Goal: Complete application form

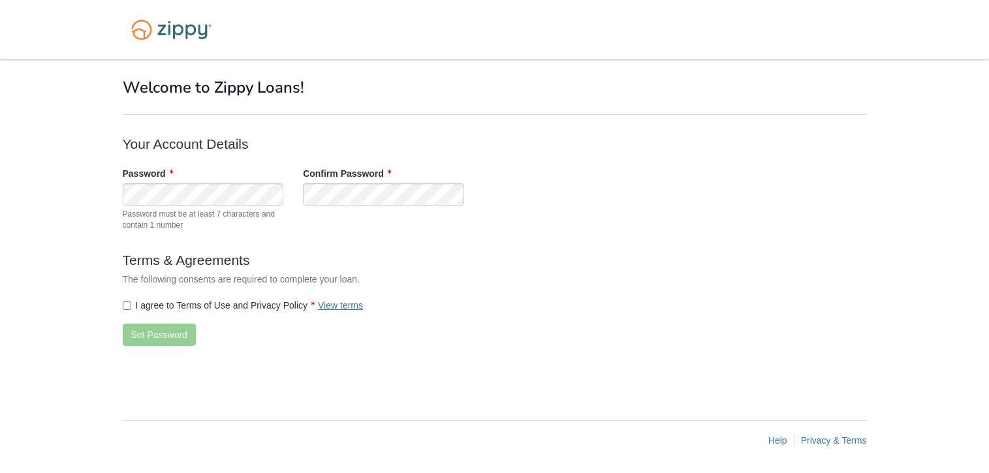
click at [126, 300] on label "I agree to Terms of Use and Privacy Policy View terms" at bounding box center [243, 305] width 241 height 13
click at [130, 333] on button "Set Password" at bounding box center [159, 335] width 73 height 22
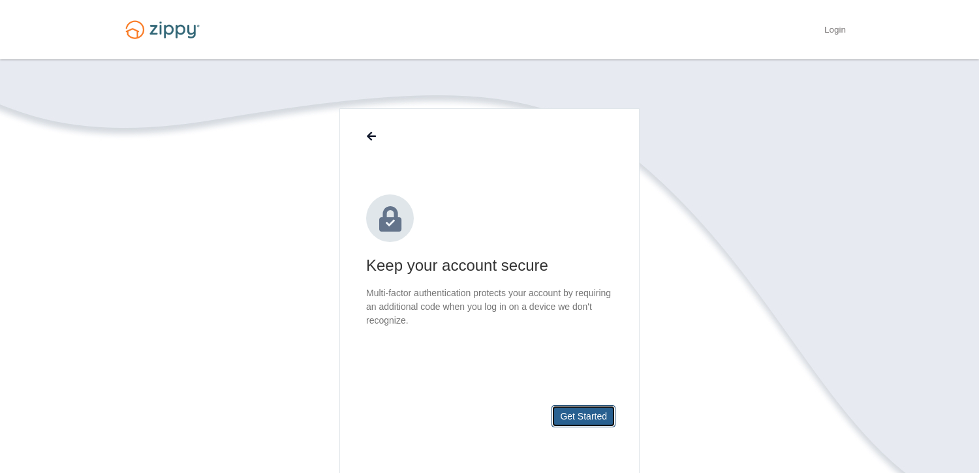
click at [580, 414] on button "Get Started" at bounding box center [584, 416] width 64 height 22
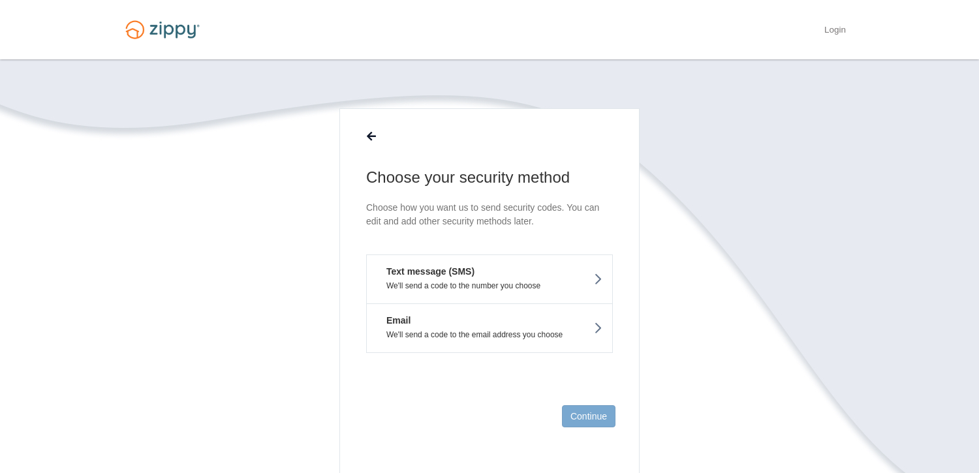
click at [548, 287] on p "We'll send a code to the number you choose" at bounding box center [490, 285] width 226 height 9
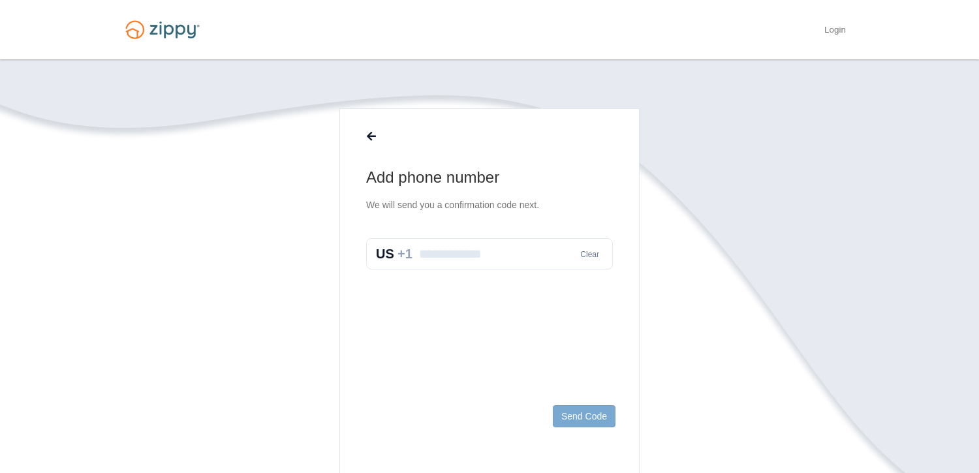
drag, startPoint x: 420, startPoint y: 247, endPoint x: 417, endPoint y: 255, distance: 8.3
click at [420, 249] on input "text" at bounding box center [489, 253] width 247 height 31
type input "**********"
click at [573, 414] on button "Send Code" at bounding box center [584, 416] width 63 height 22
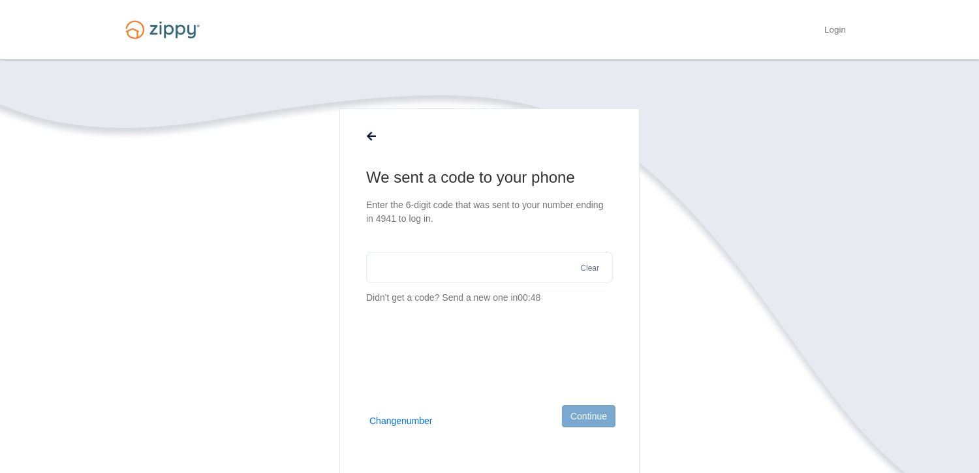
click at [491, 265] on input "text" at bounding box center [489, 267] width 247 height 31
type input "******"
click at [577, 414] on button "Continue" at bounding box center [589, 416] width 54 height 22
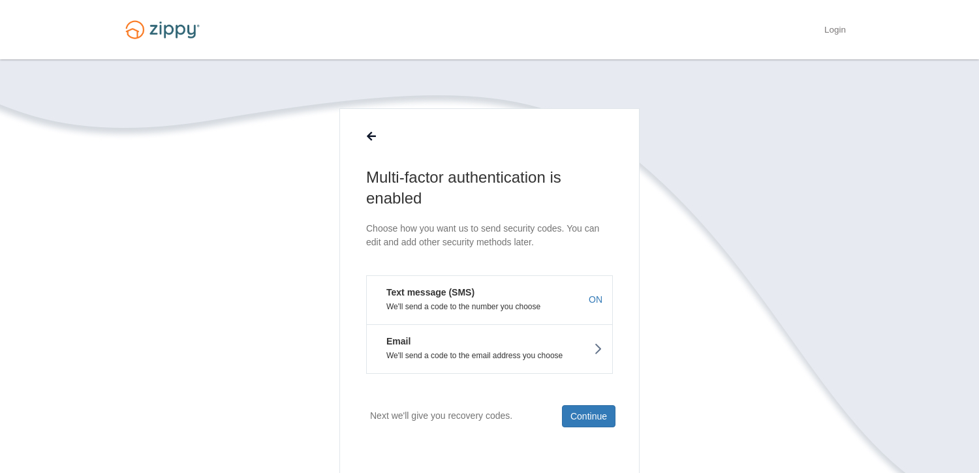
click at [474, 312] on button "Text message (SMS) We'll send a code to the number you choose ON" at bounding box center [489, 299] width 247 height 49
click at [572, 411] on button "Continue" at bounding box center [589, 416] width 54 height 22
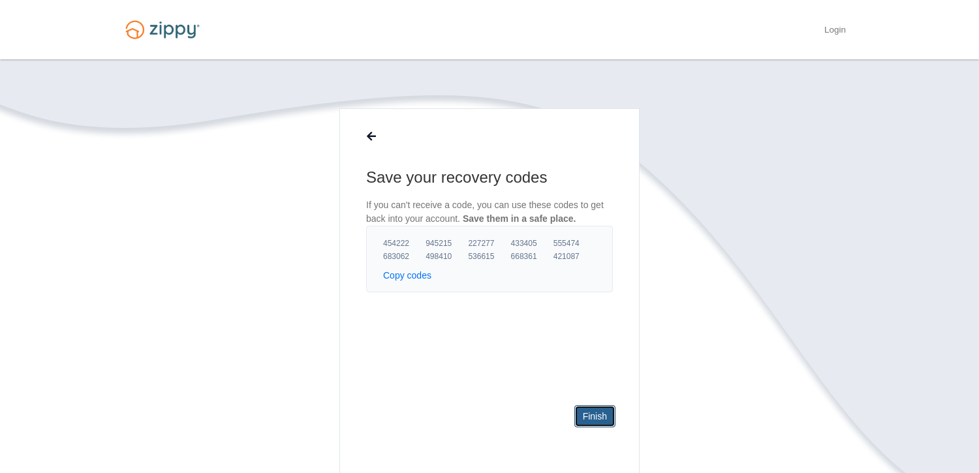
click at [588, 417] on link "Finish" at bounding box center [594, 416] width 41 height 22
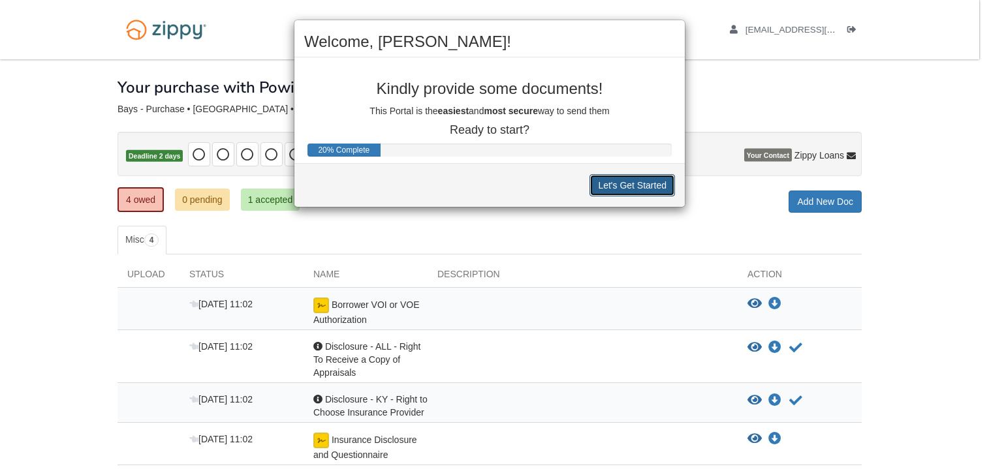
click at [633, 176] on button "Let's Get Started" at bounding box center [632, 185] width 86 height 22
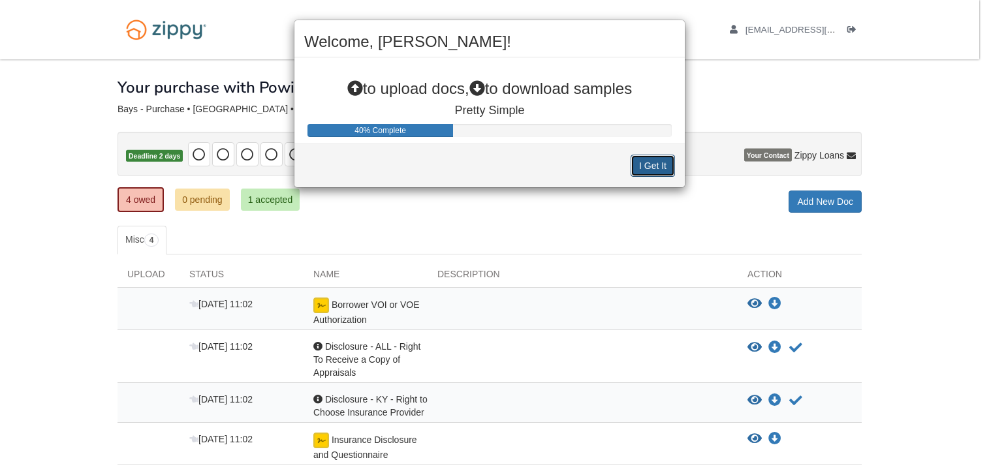
click at [646, 164] on button "I Get It" at bounding box center [653, 166] width 44 height 22
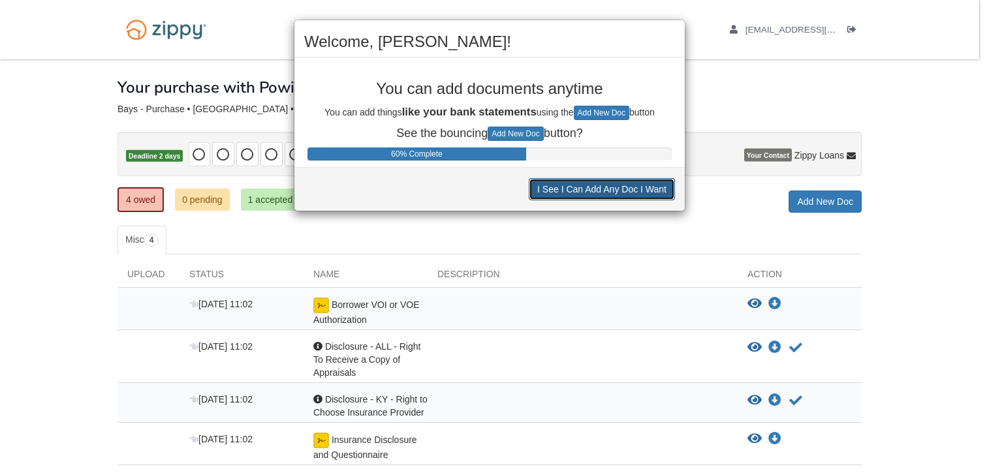
click at [648, 193] on button "I See I Can Add Any Doc I Want" at bounding box center [602, 189] width 146 height 22
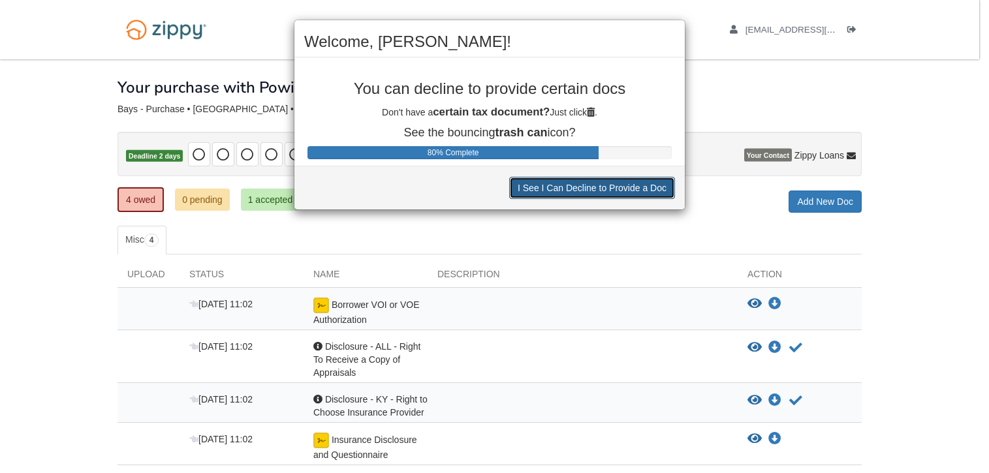
click at [649, 190] on button "I See I Can Decline to Provide a Doc" at bounding box center [592, 188] width 166 height 22
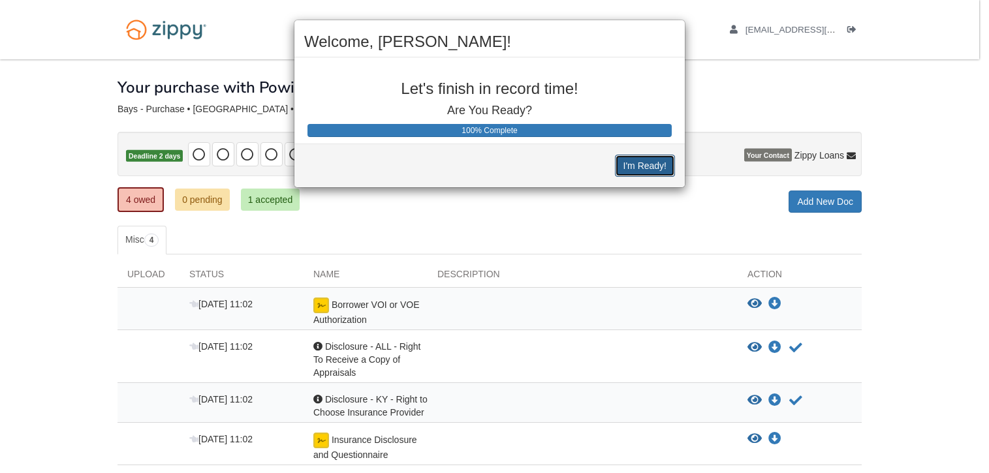
click at [651, 167] on button "I'm Ready!" at bounding box center [645, 166] width 60 height 22
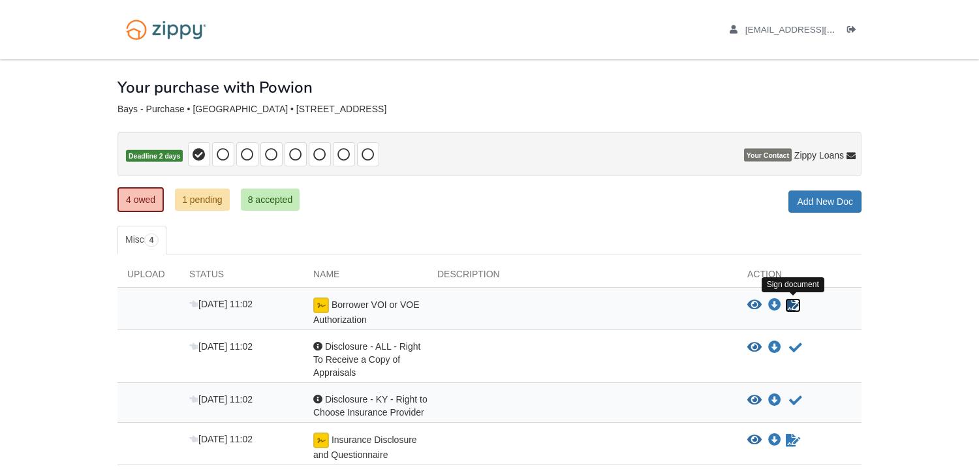
click at [796, 307] on icon "Sign Form" at bounding box center [793, 305] width 14 height 13
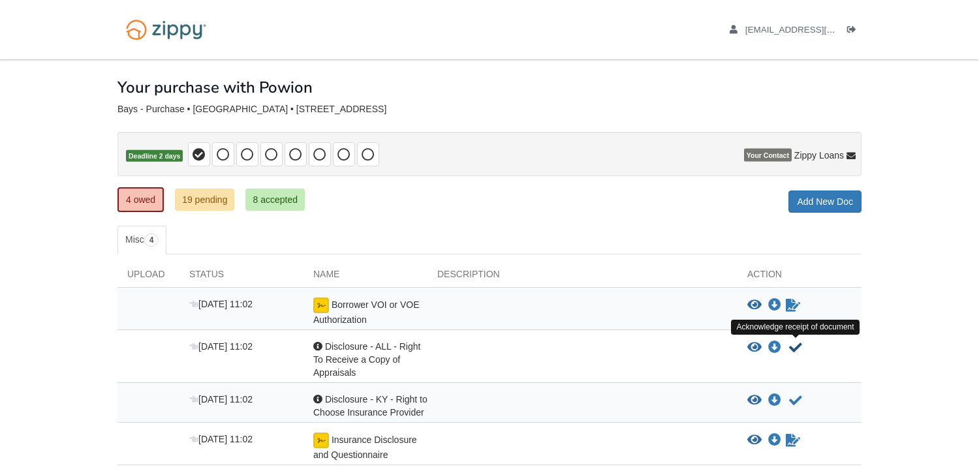
click at [797, 347] on icon "Acknowledge receipt of document" at bounding box center [795, 347] width 13 height 13
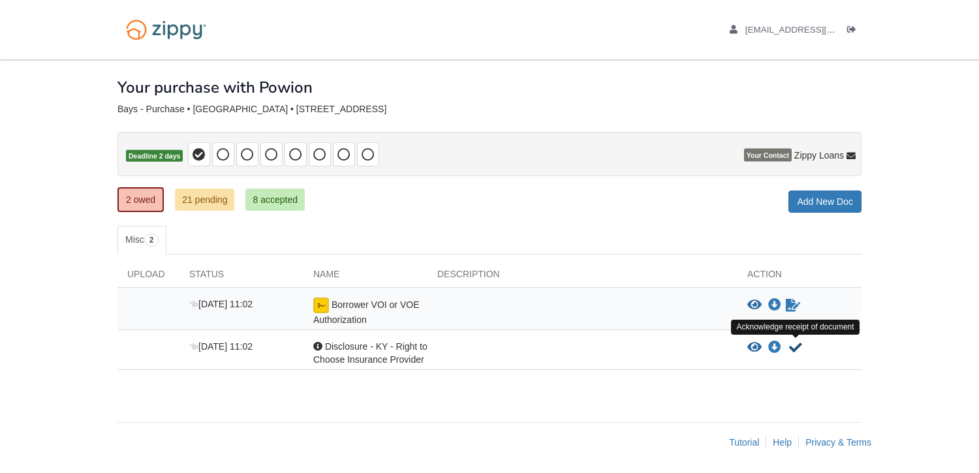
click at [792, 349] on icon "Acknowledge receipt of document" at bounding box center [795, 347] width 13 height 13
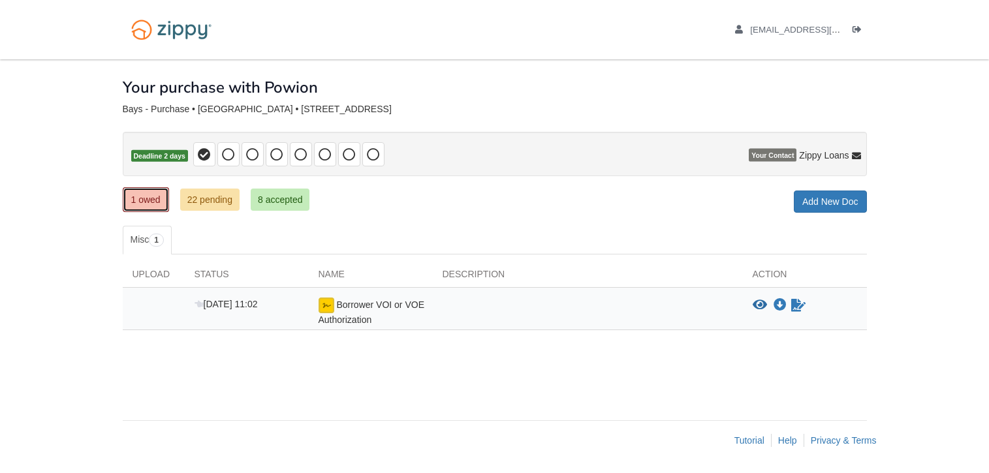
click at [146, 198] on link "1 owed" at bounding box center [146, 199] width 46 height 25
click at [225, 154] on icon at bounding box center [228, 154] width 13 height 13
click at [149, 195] on link "1 owed" at bounding box center [146, 199] width 46 height 25
click at [163, 241] on span "1" at bounding box center [156, 240] width 15 height 13
click at [849, 202] on link "Add New Doc" at bounding box center [830, 202] width 73 height 22
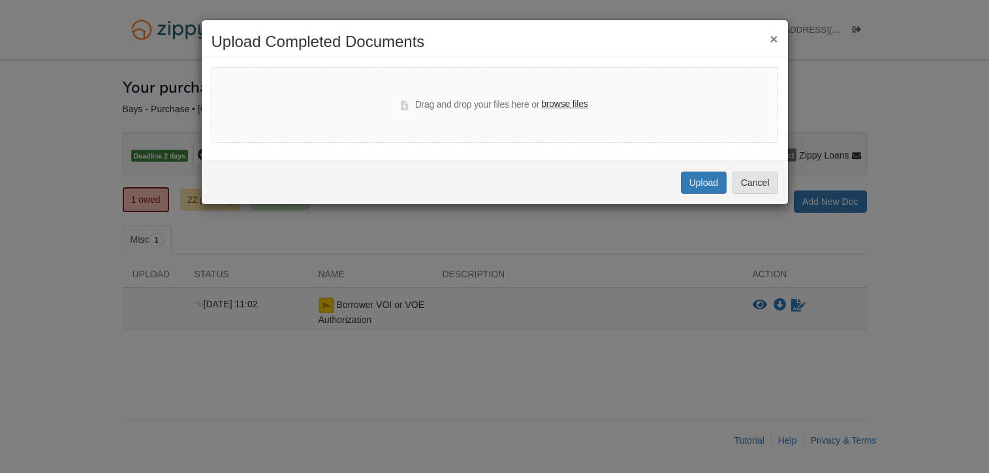
click at [777, 37] on button "×" at bounding box center [774, 39] width 8 height 14
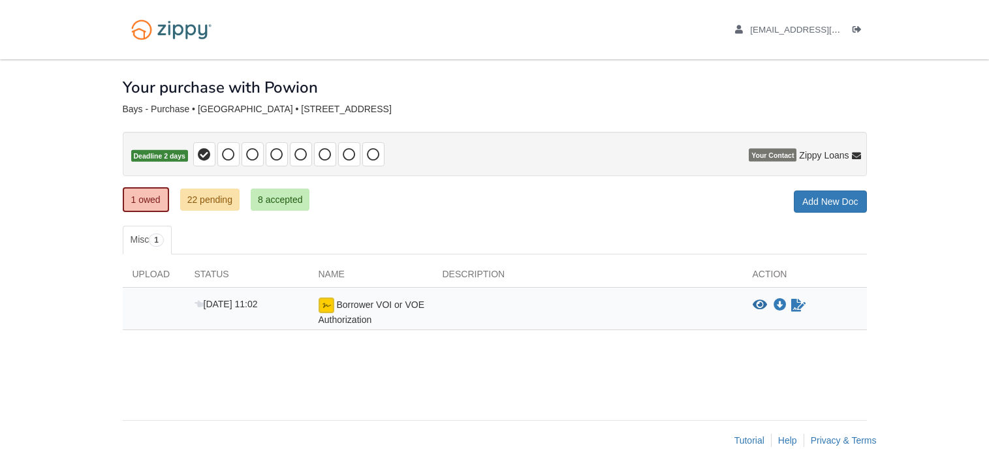
drag, startPoint x: 370, startPoint y: 313, endPoint x: 431, endPoint y: 310, distance: 60.8
click at [371, 313] on div "Borrower VOI or VOE Authorization" at bounding box center [371, 312] width 124 height 29
click at [794, 305] on icon "Waiting for your co-borrower to e-sign" at bounding box center [798, 305] width 14 height 13
click at [755, 307] on icon "View Borrower VOI or VOE Authorization" at bounding box center [760, 305] width 14 height 13
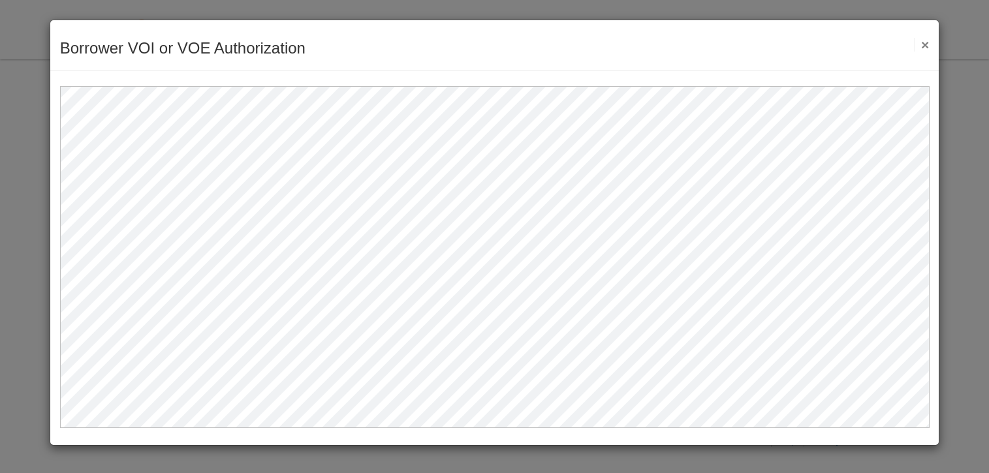
click at [927, 42] on button "×" at bounding box center [921, 45] width 15 height 14
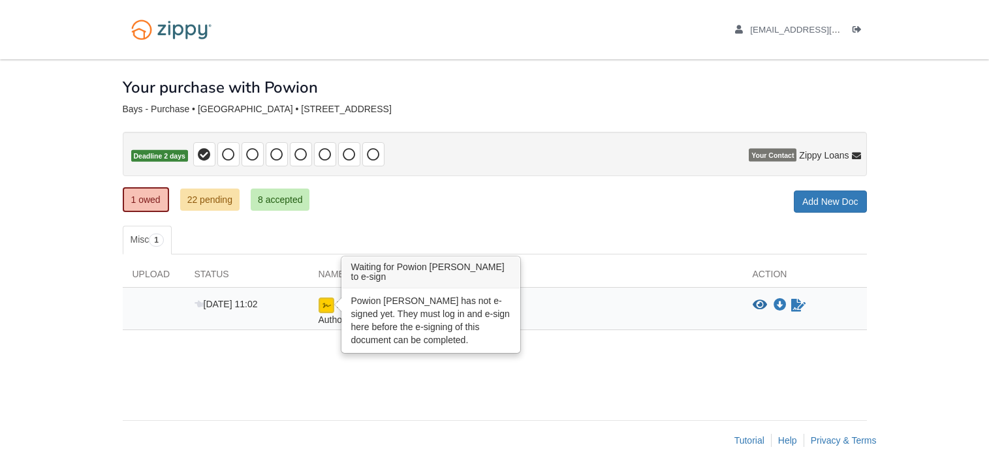
click at [328, 307] on img at bounding box center [327, 306] width 16 height 16
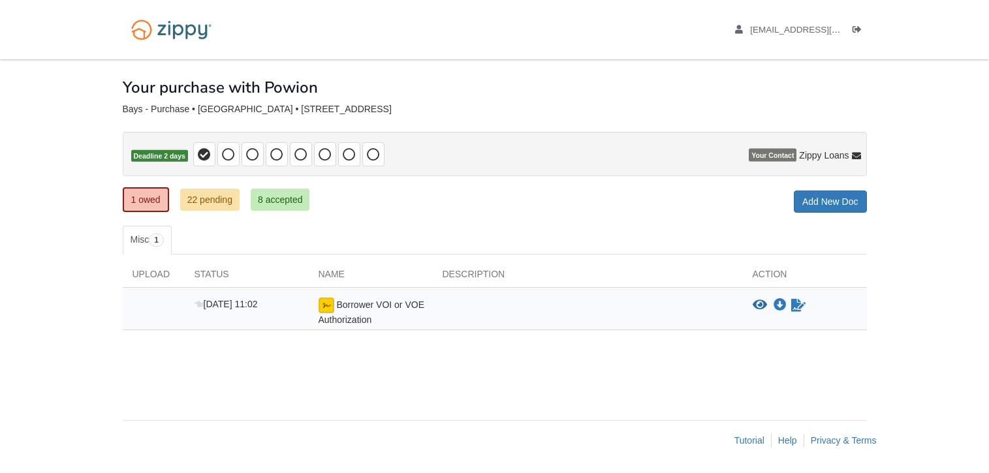
click at [347, 234] on ul "Misc 1" at bounding box center [495, 240] width 744 height 29
click at [232, 157] on icon at bounding box center [228, 154] width 13 height 13
click at [151, 196] on link "1 owed" at bounding box center [146, 199] width 46 height 25
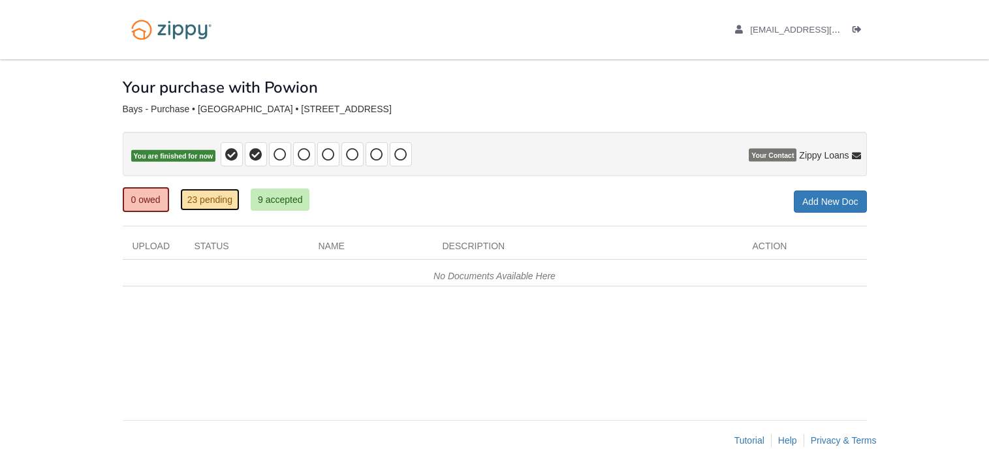
click at [210, 200] on link "23 pending" at bounding box center [209, 200] width 59 height 22
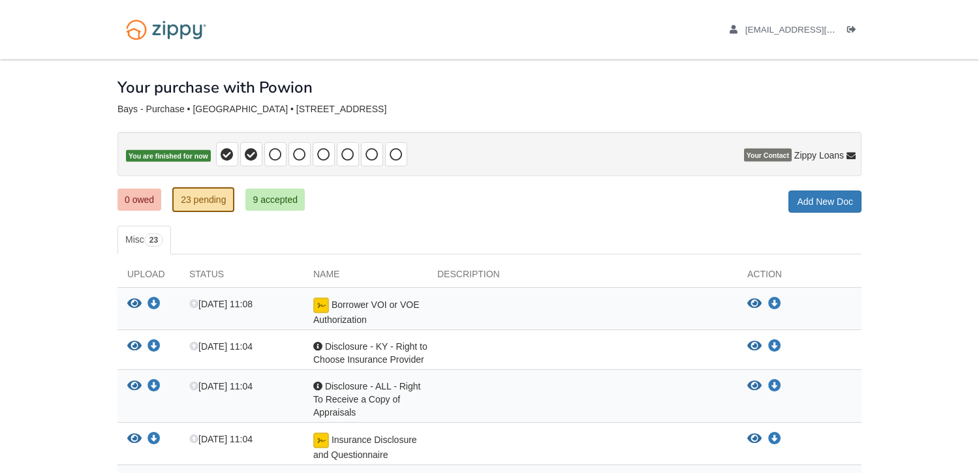
click at [360, 354] on span "Disclosure - KY - Right to Choose Insurance Provider" at bounding box center [370, 352] width 114 height 23
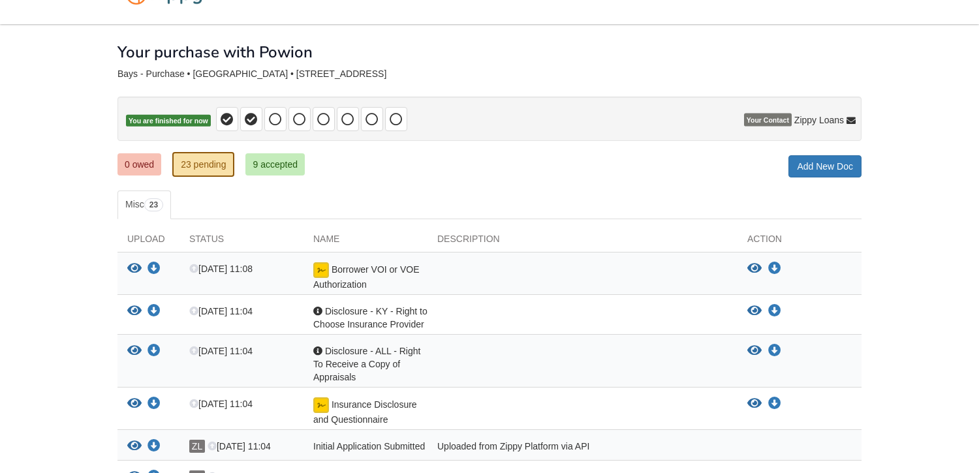
scroll to position [65, 0]
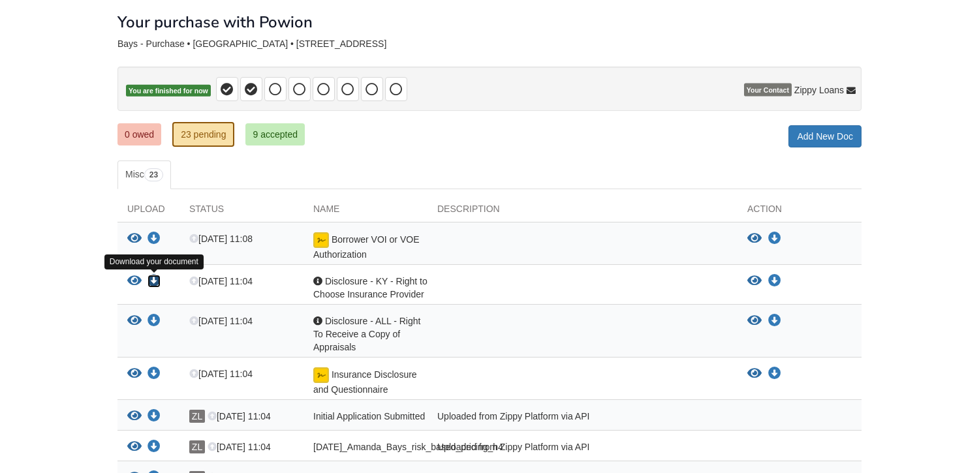
click at [152, 285] on icon "Download Disclosure - KY - Right to Choose Insurance Provider" at bounding box center [154, 281] width 13 height 13
click at [568, 286] on div at bounding box center [583, 288] width 310 height 26
click at [757, 282] on icon "View Disclosure - KY - Right to Choose Insurance Provider" at bounding box center [754, 281] width 14 height 13
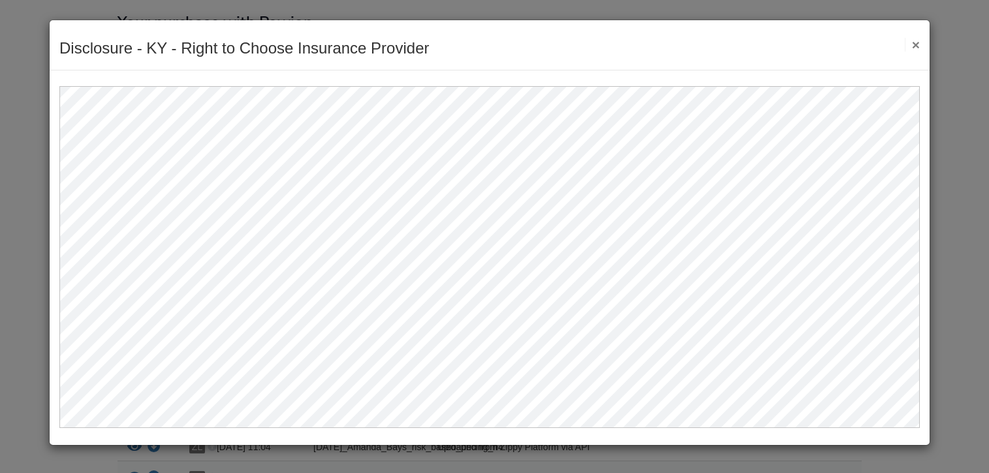
click at [915, 44] on div "Disclosure - KY - Right to Choose Insurance Provider Save Cancel Previous Docum…" at bounding box center [490, 45] width 880 height 50
click at [909, 45] on button "×" at bounding box center [912, 45] width 15 height 14
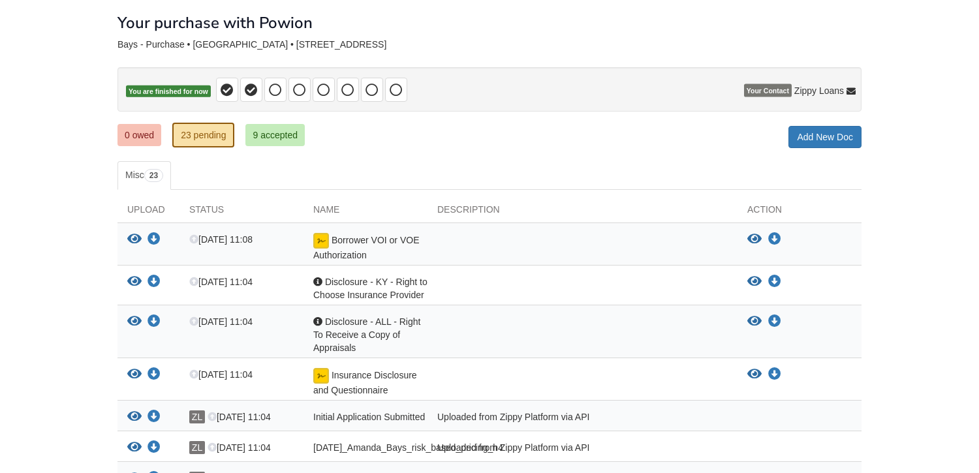
scroll to position [131, 0]
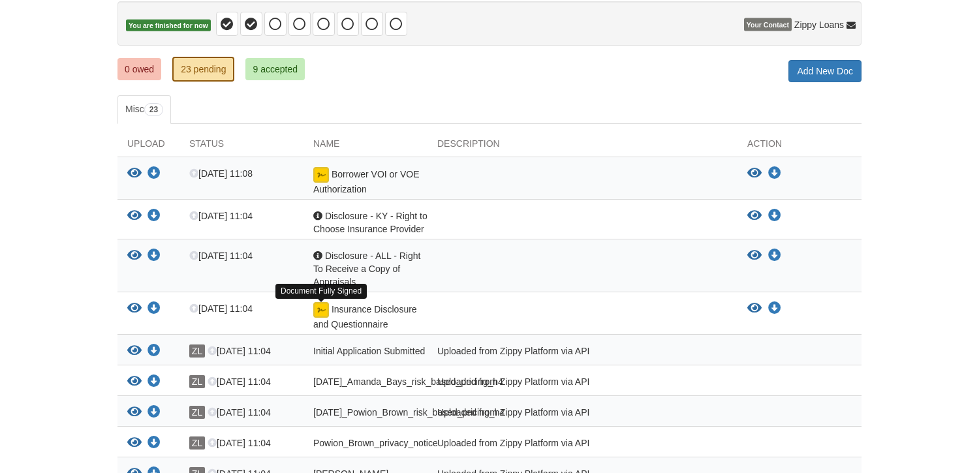
click at [317, 313] on img at bounding box center [321, 310] width 16 height 16
click at [373, 314] on span "Insurance Disclosure and Questionnaire" at bounding box center [365, 316] width 104 height 25
click at [362, 352] on span "Initial Application Submitted" at bounding box center [369, 351] width 112 height 10
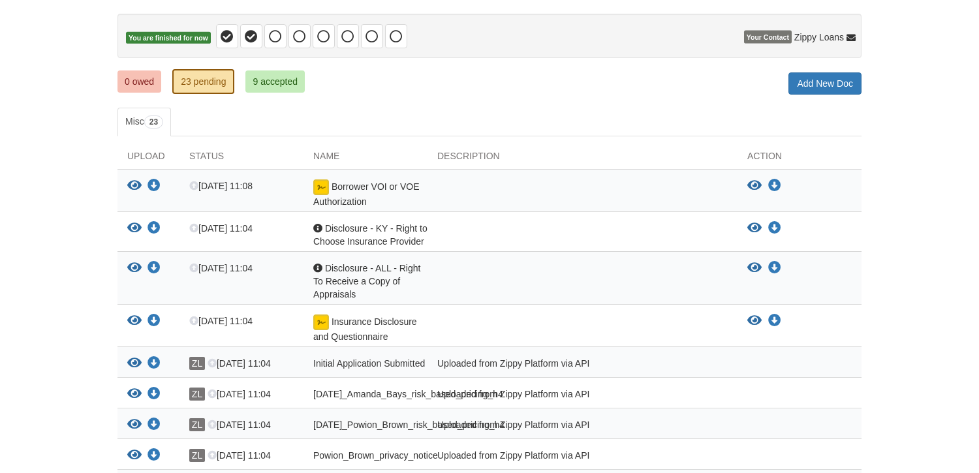
scroll to position [0, 0]
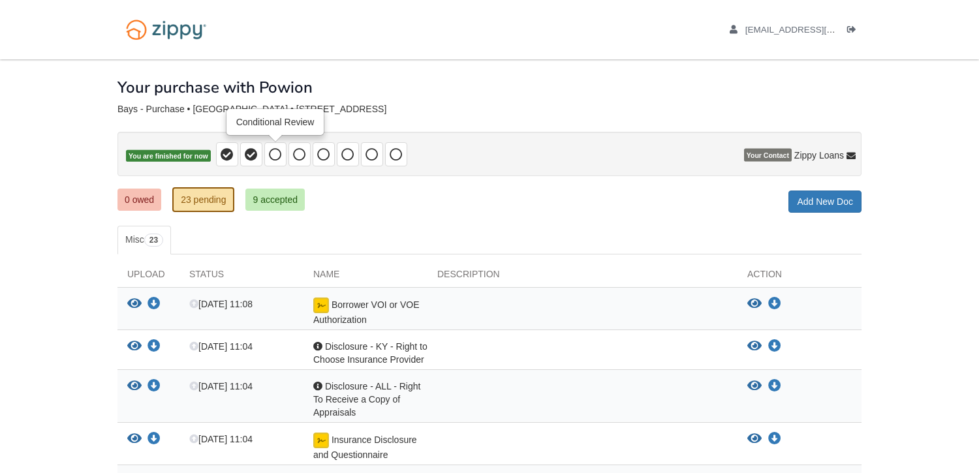
click at [278, 155] on icon at bounding box center [275, 154] width 13 height 13
click at [264, 200] on link "9 accepted" at bounding box center [274, 200] width 59 height 22
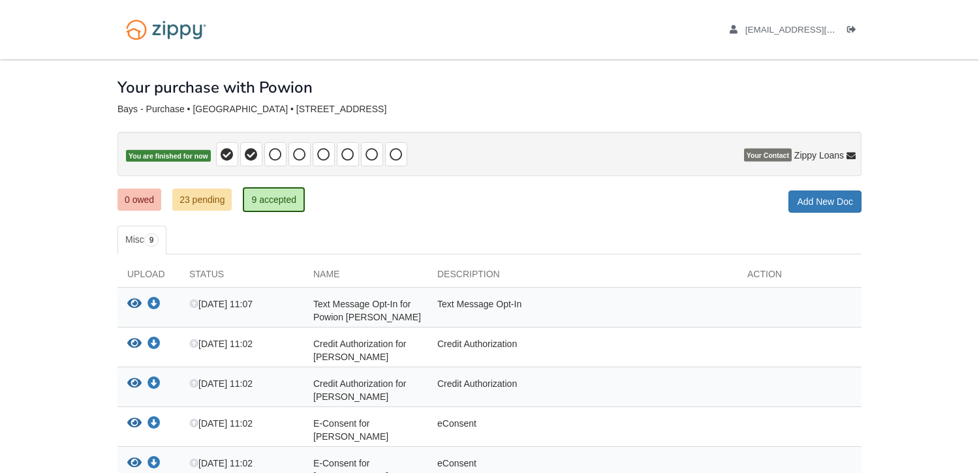
click at [189, 108] on div "Bays - Purchase • [GEOGRAPHIC_DATA] • [STREET_ADDRESS]" at bounding box center [489, 109] width 744 height 11
